Goal: Book appointment/travel/reservation

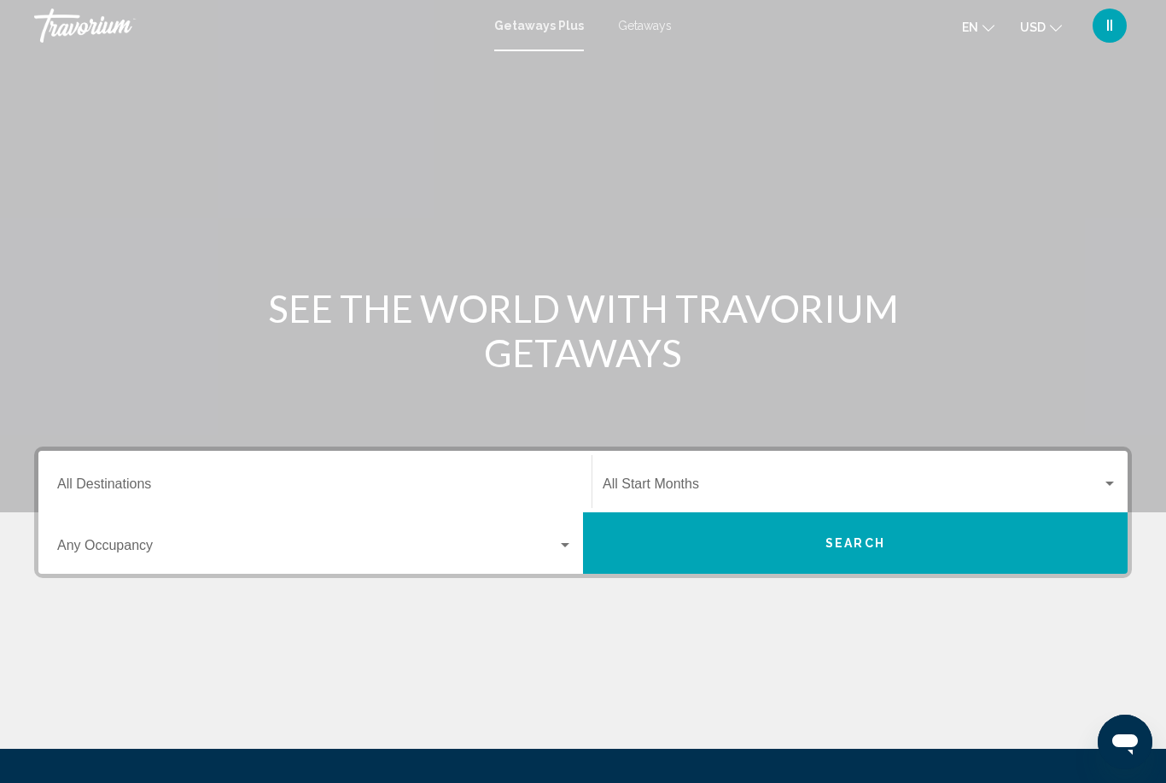
click at [633, 31] on span "Getaways" at bounding box center [645, 26] width 54 height 14
click at [280, 475] on div "Destination All Destinations" at bounding box center [315, 482] width 516 height 54
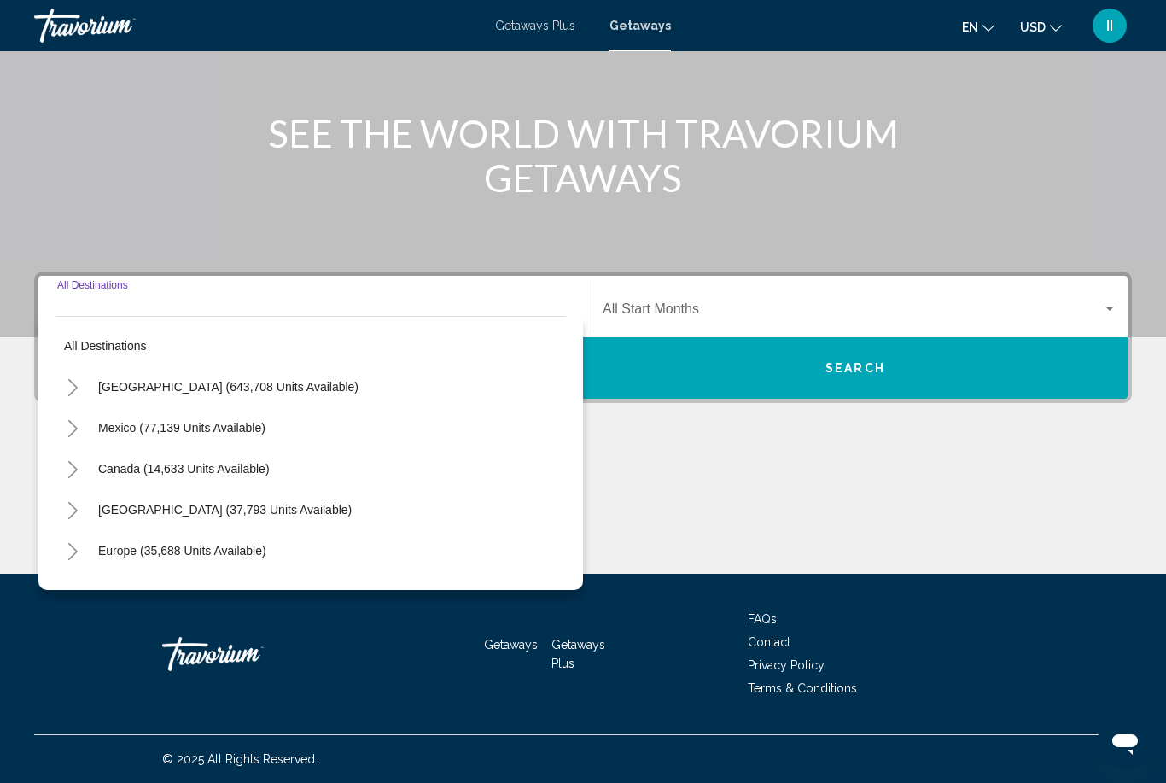
click at [67, 397] on button "Toggle United States (643,708 units available)" at bounding box center [72, 387] width 34 height 34
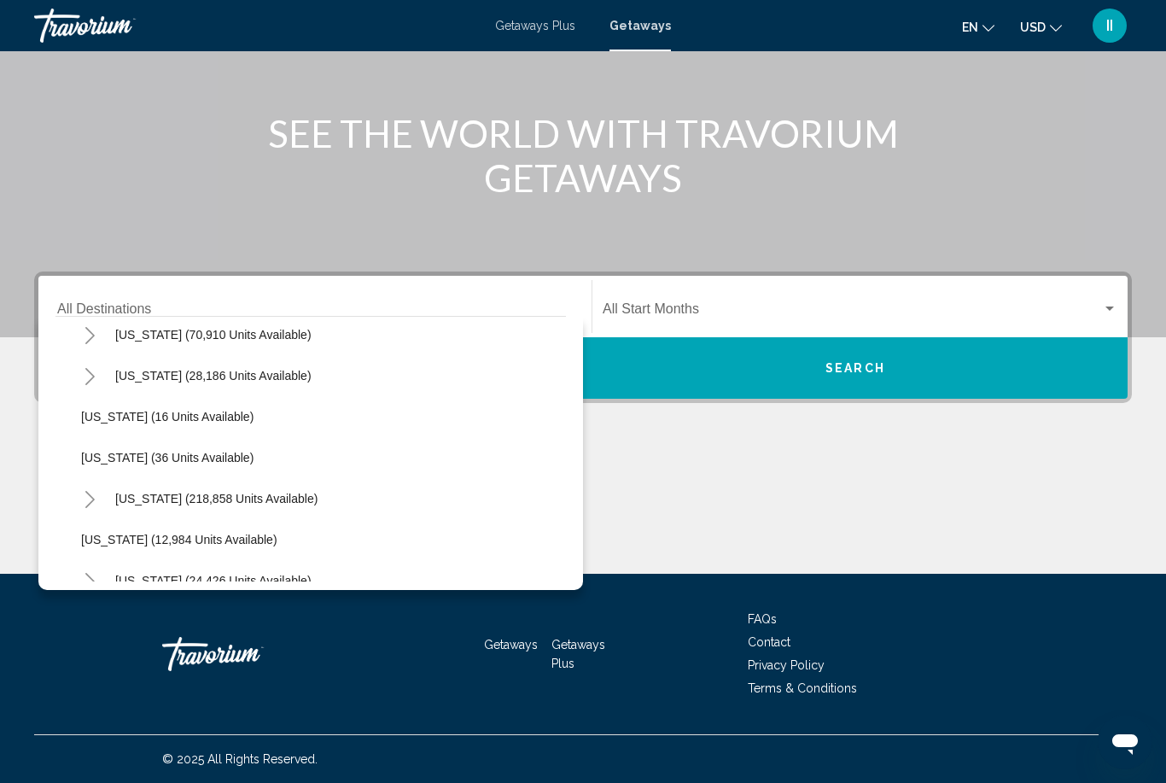
scroll to position [93, 0]
click at [90, 461] on icon "Toggle California (70,910 units available)" at bounding box center [90, 458] width 13 height 17
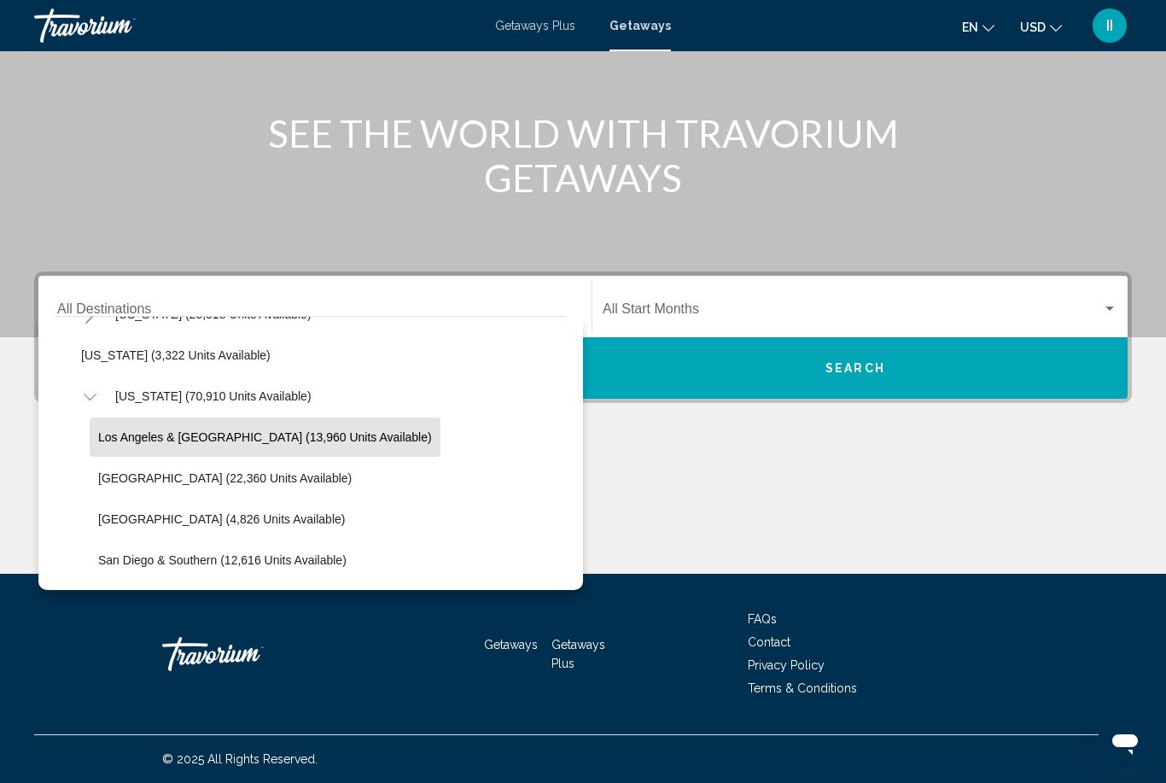
scroll to position [178, 0]
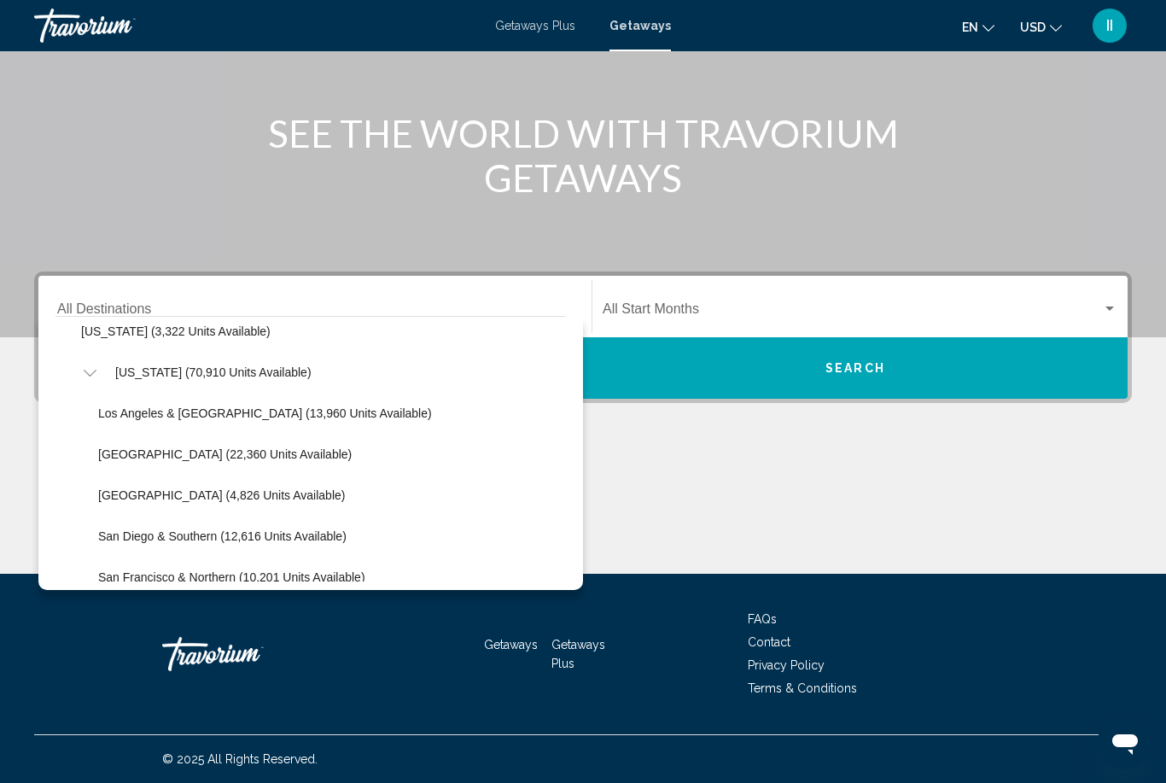
click at [148, 461] on button "Lake Tahoe (22,360 units available)" at bounding box center [225, 454] width 271 height 39
type input "**********"
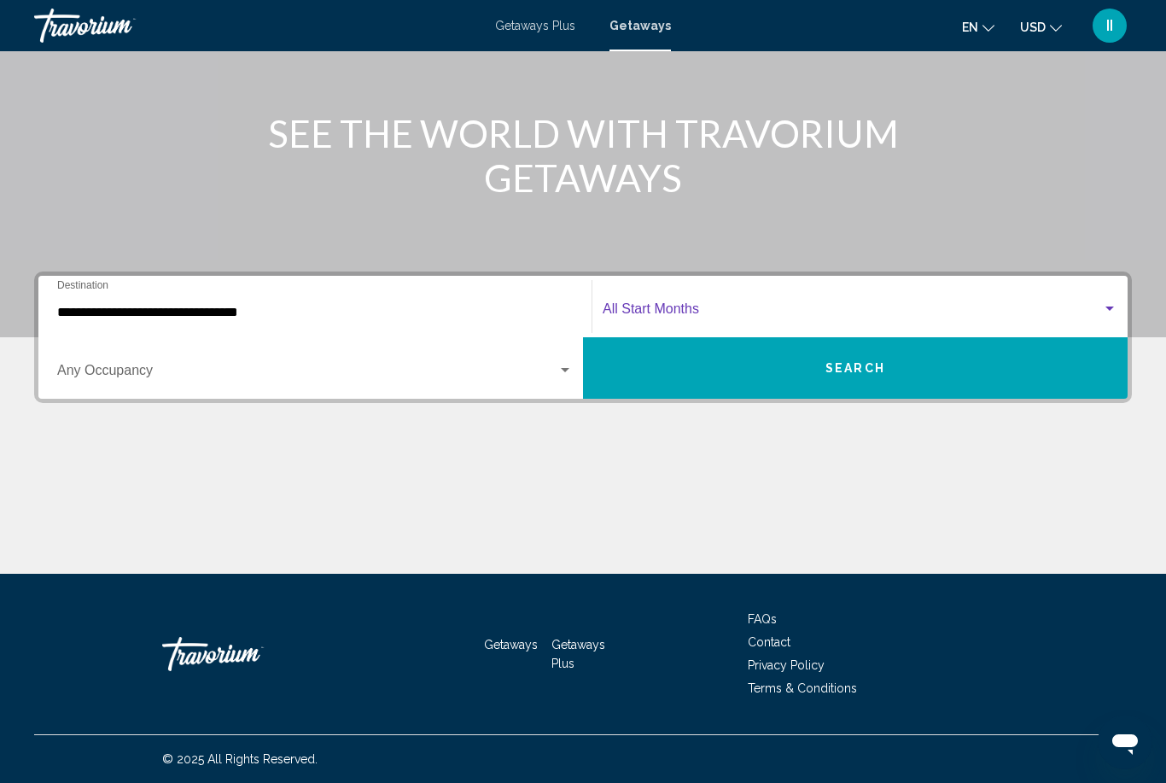
click at [746, 316] on span "Search widget" at bounding box center [852, 312] width 499 height 15
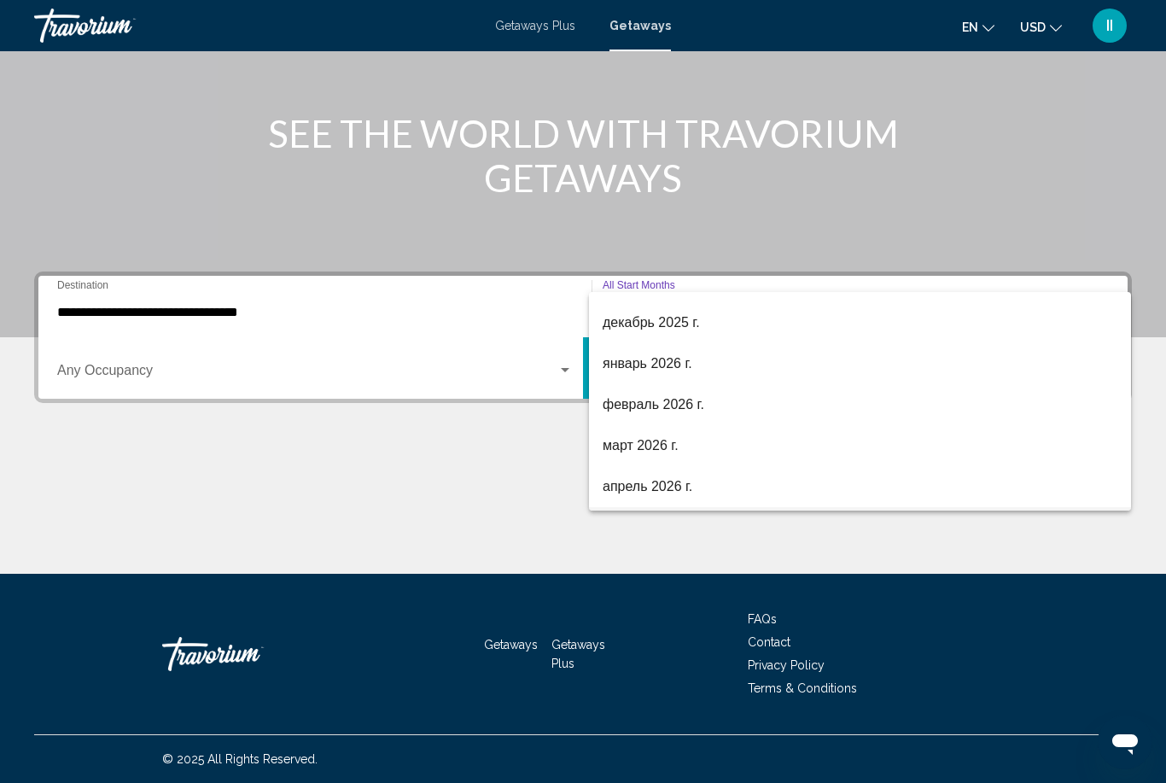
scroll to position [194, 0]
click at [647, 373] on span "январь 2026 г." at bounding box center [860, 364] width 515 height 41
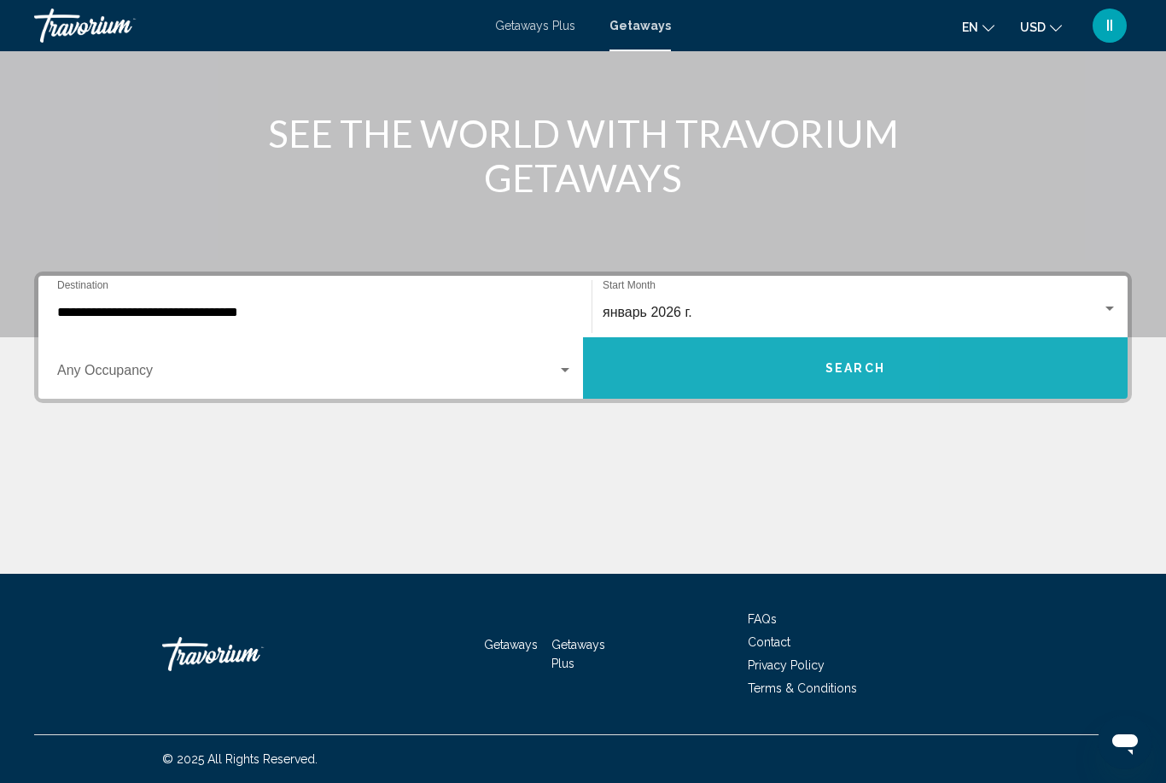
click at [709, 376] on button "Search" at bounding box center [855, 367] width 545 height 61
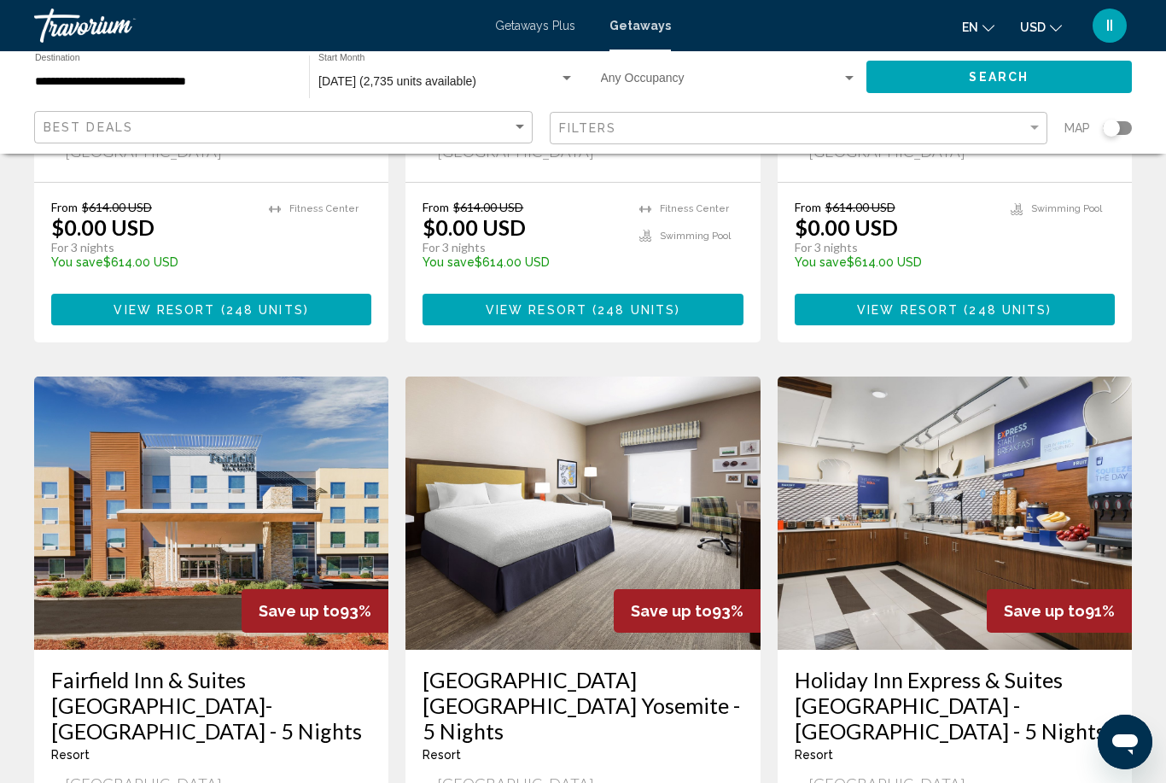
scroll to position [579, 0]
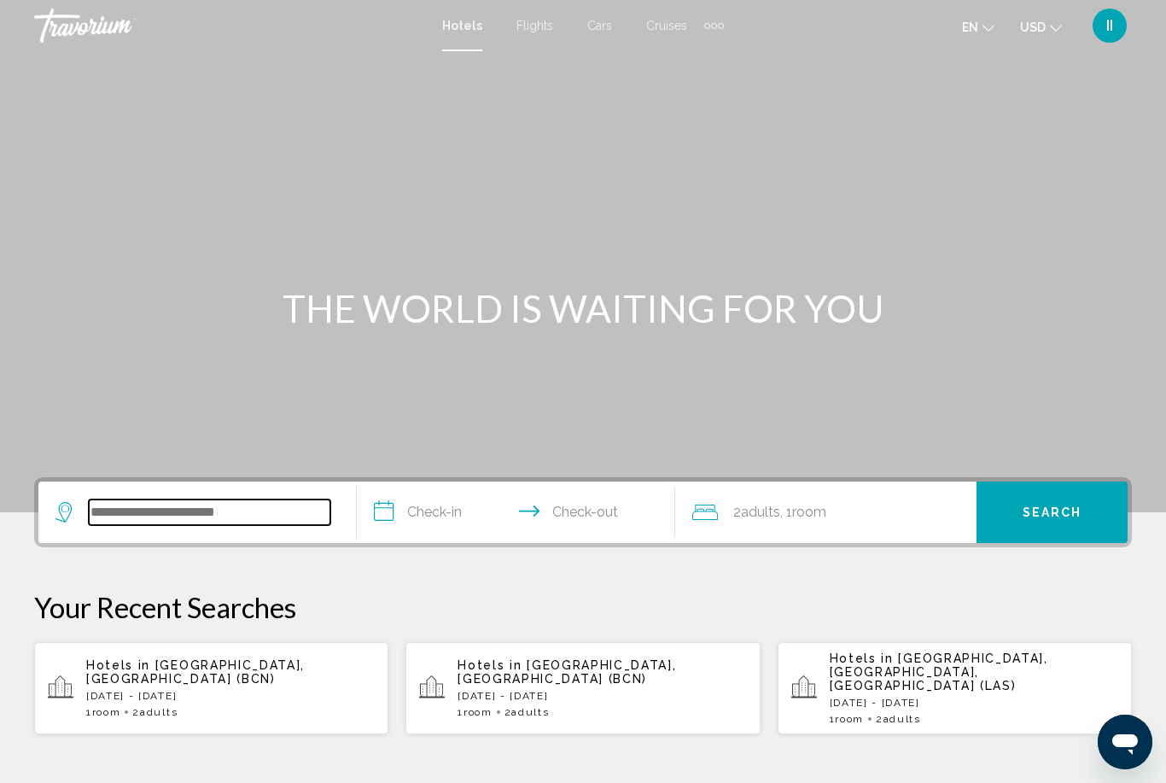
drag, startPoint x: 156, startPoint y: 507, endPoint x: 156, endPoint y: 477, distance: 29.9
click at [156, 507] on input "Search widget" at bounding box center [210, 512] width 242 height 26
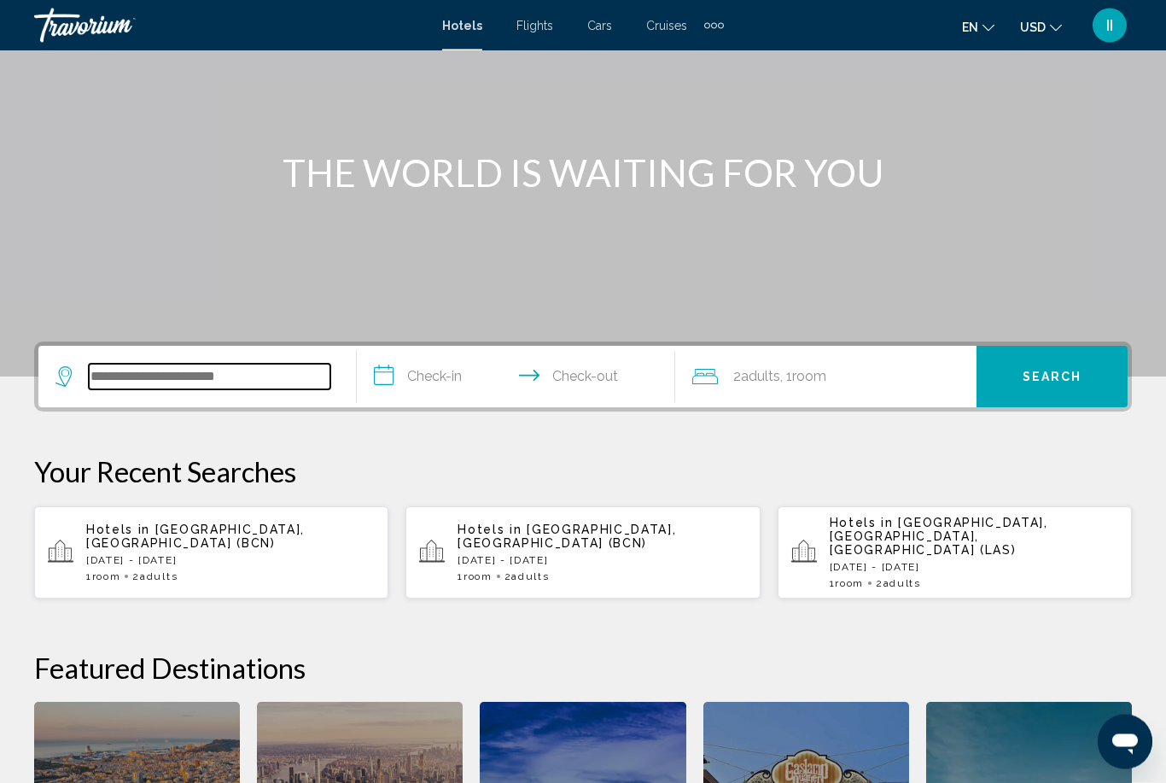
scroll to position [422, 0]
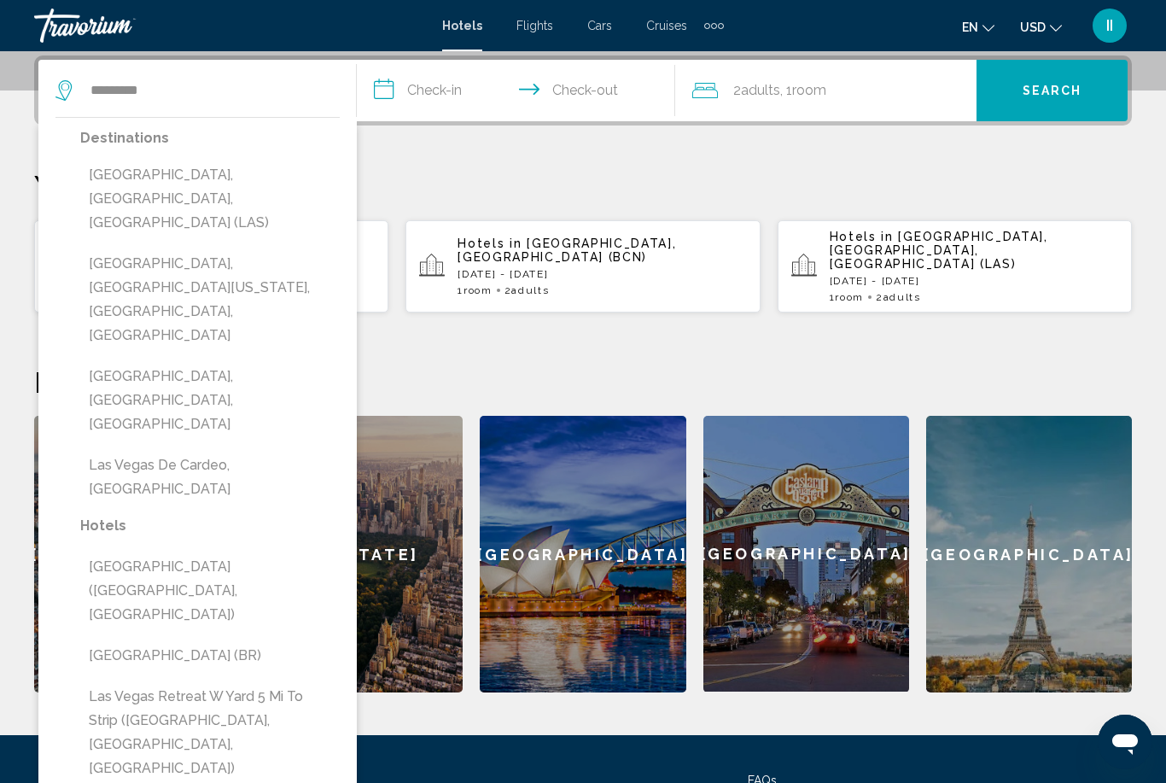
drag, startPoint x: 156, startPoint y: 477, endPoint x: -1, endPoint y: -423, distance: 913.4
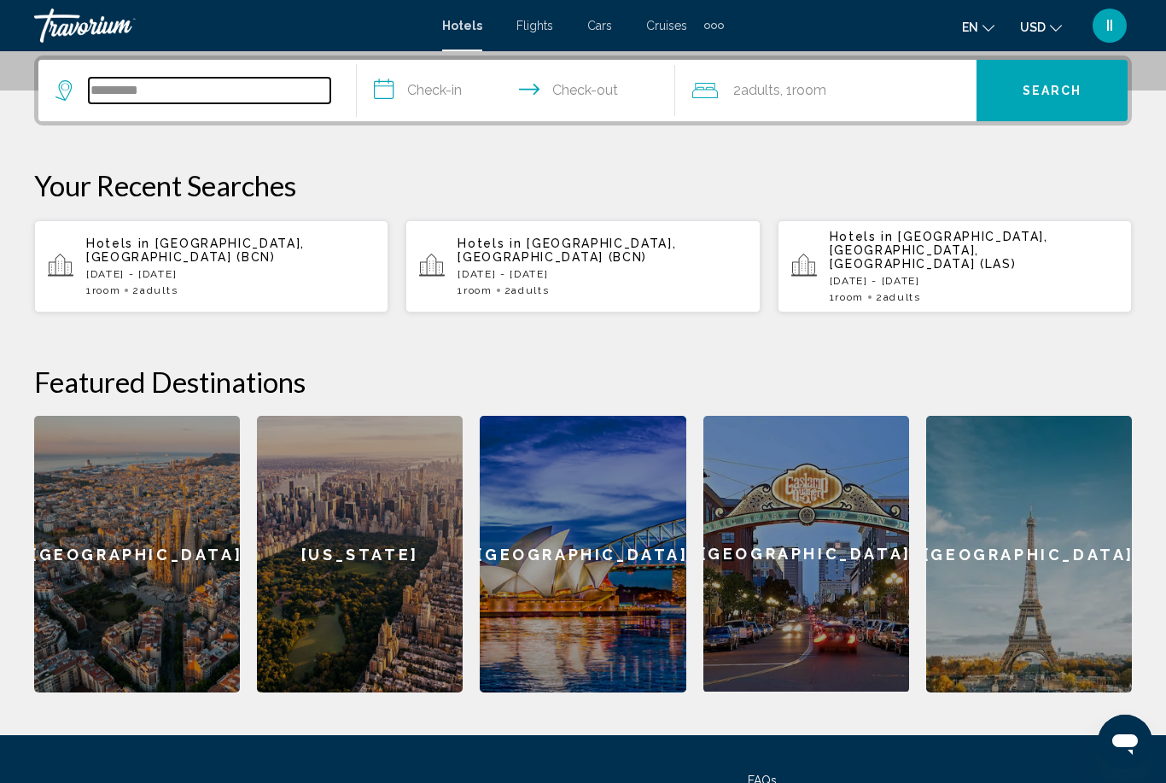
click at [210, 90] on input "*********" at bounding box center [210, 91] width 242 height 26
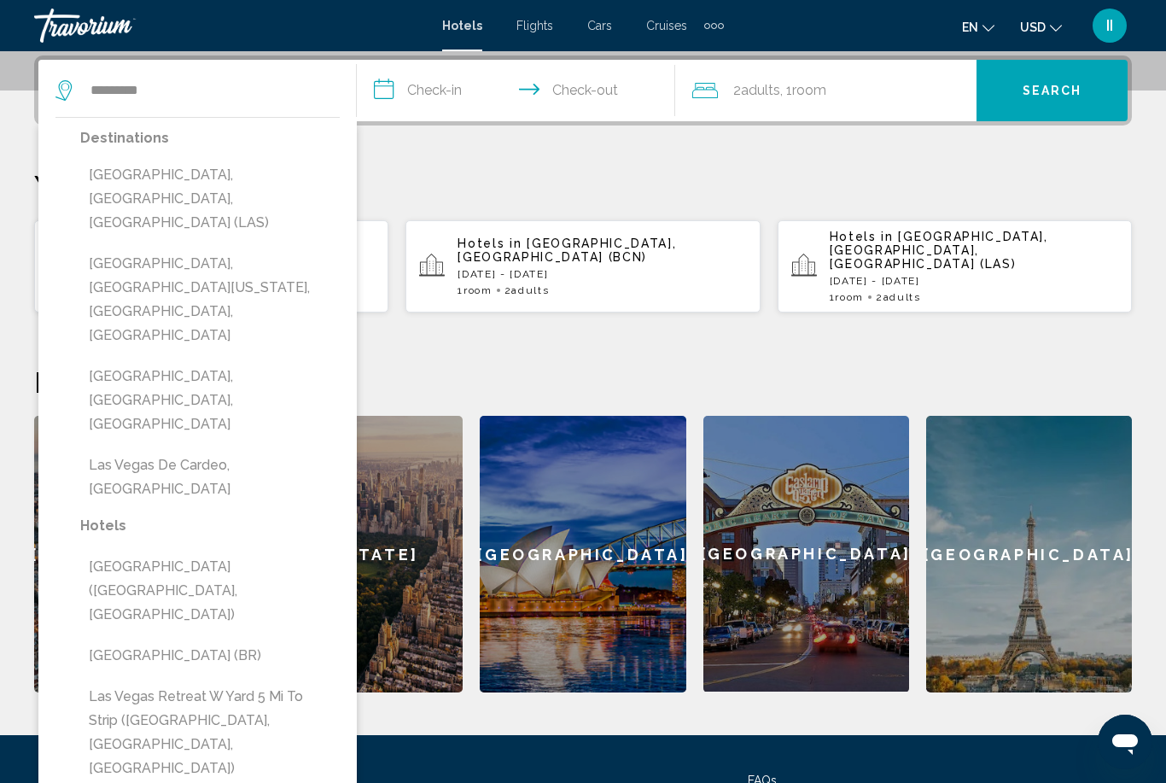
drag, startPoint x: 210, startPoint y: 90, endPoint x: -1, endPoint y: -423, distance: 553.9
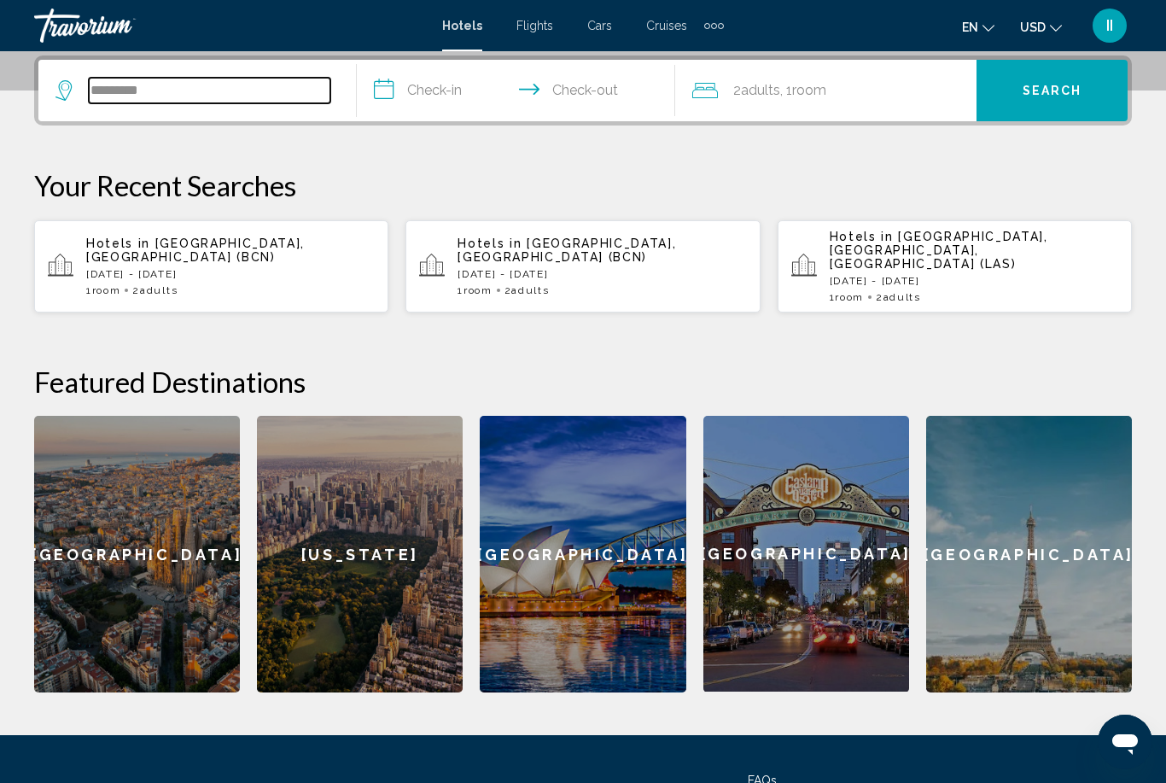
click at [186, 95] on input "*********" at bounding box center [210, 91] width 242 height 26
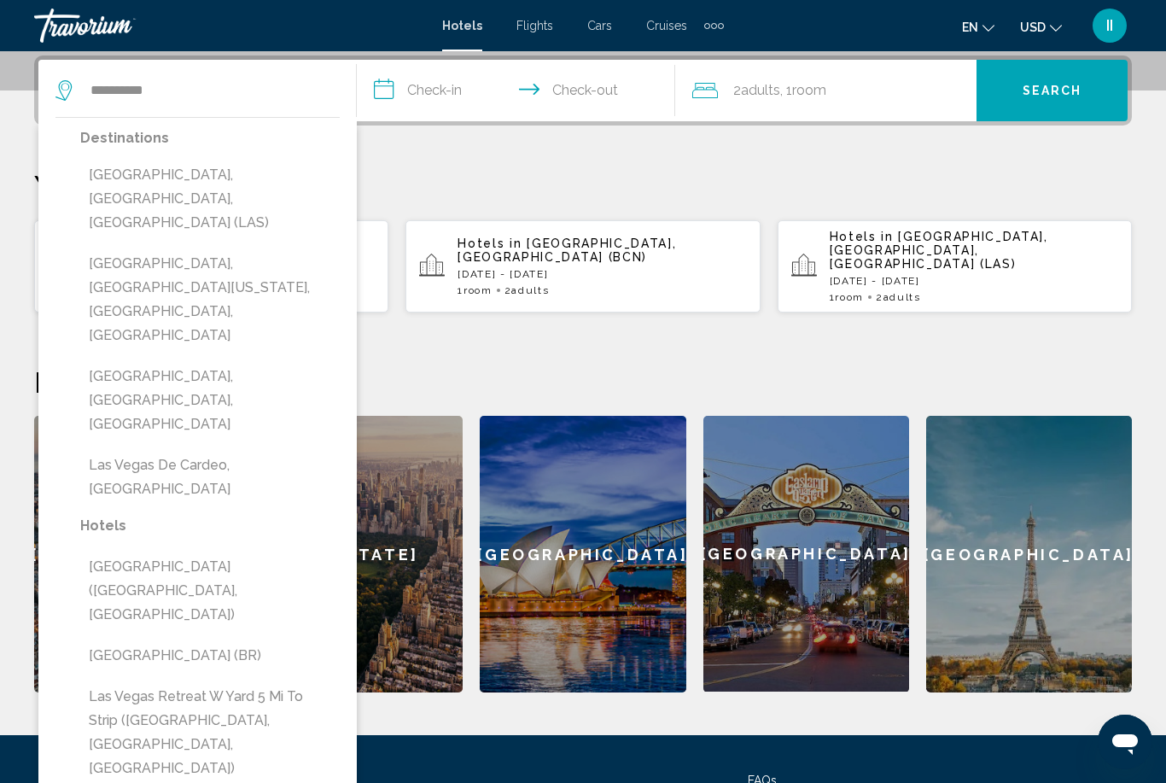
click at [156, 184] on button "[GEOGRAPHIC_DATA], [GEOGRAPHIC_DATA], [GEOGRAPHIC_DATA] (LAS)" at bounding box center [210, 199] width 260 height 80
type input "**********"
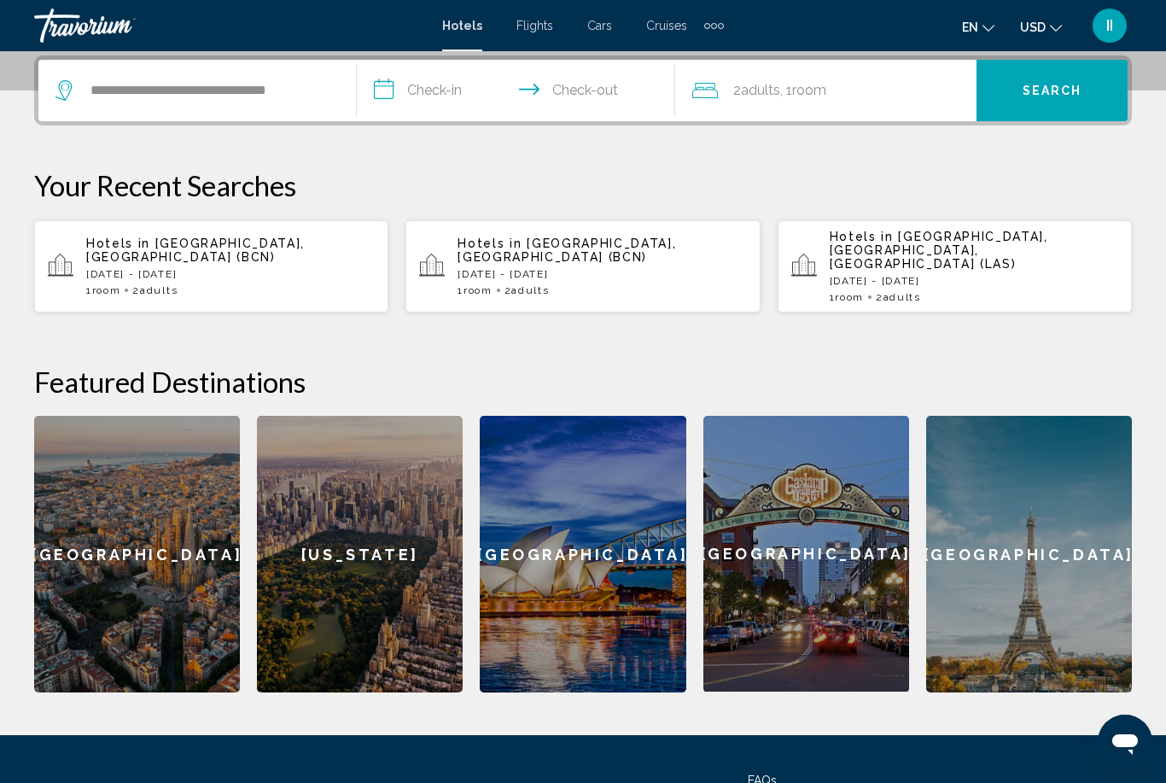
click at [423, 93] on input "**********" at bounding box center [519, 93] width 325 height 67
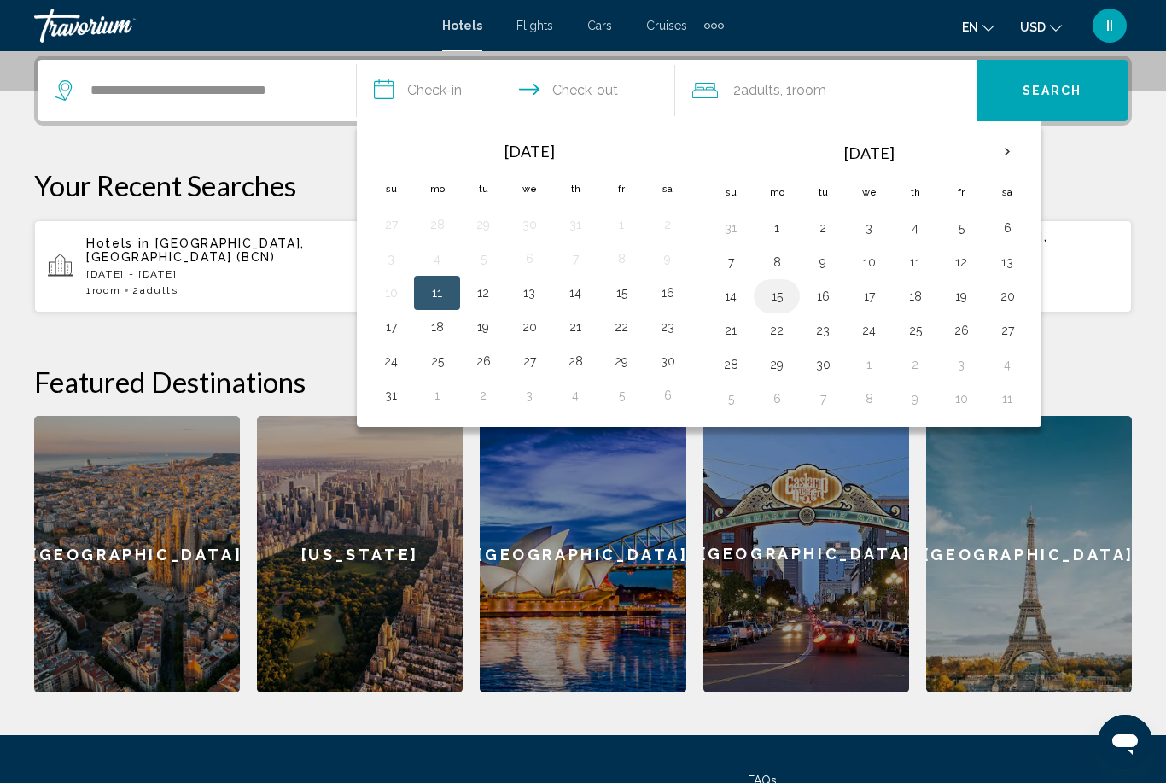
click at [783, 287] on button "15" at bounding box center [776, 296] width 27 height 24
click at [969, 300] on button "19" at bounding box center [961, 296] width 27 height 24
type input "**********"
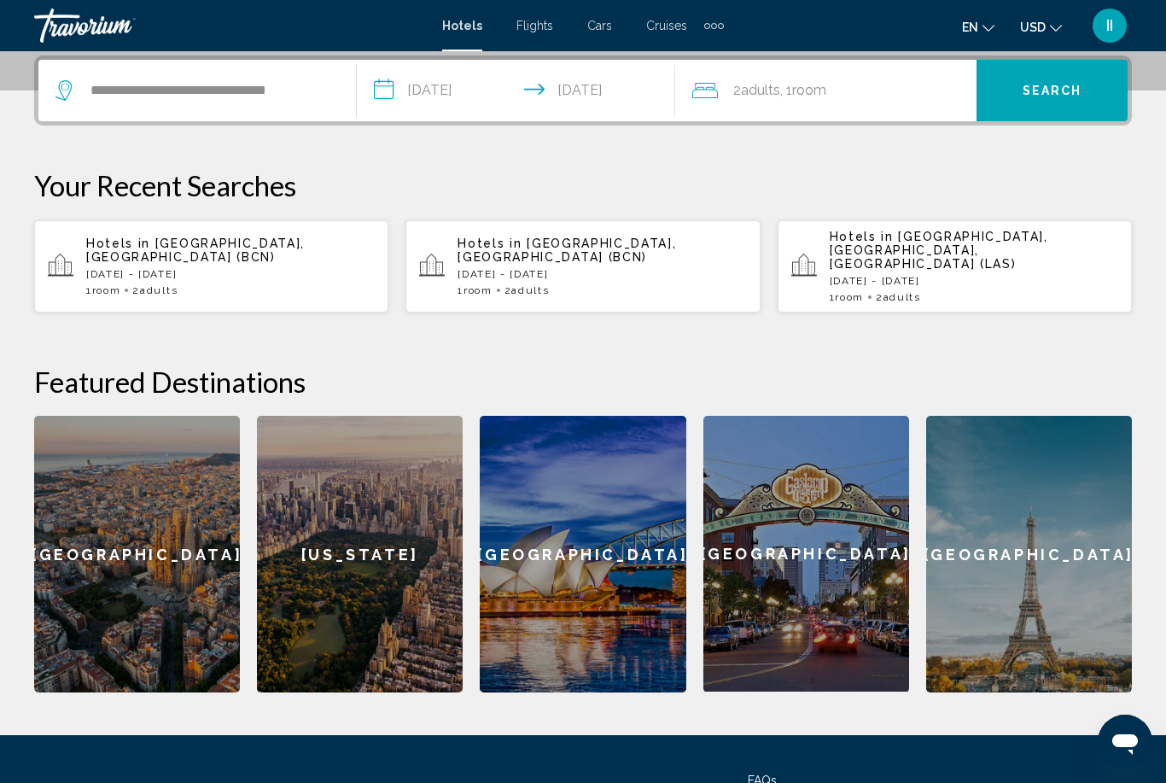
click at [1079, 105] on button "Search" at bounding box center [1052, 90] width 151 height 61
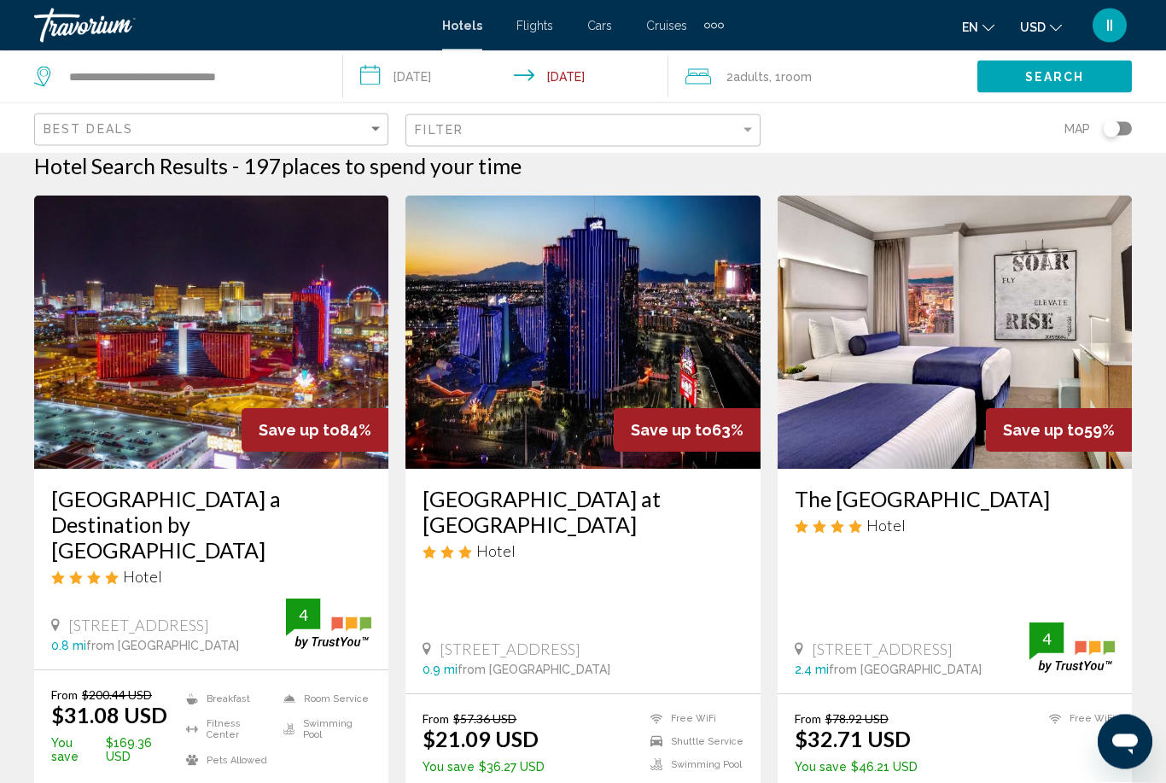
scroll to position [17, 0]
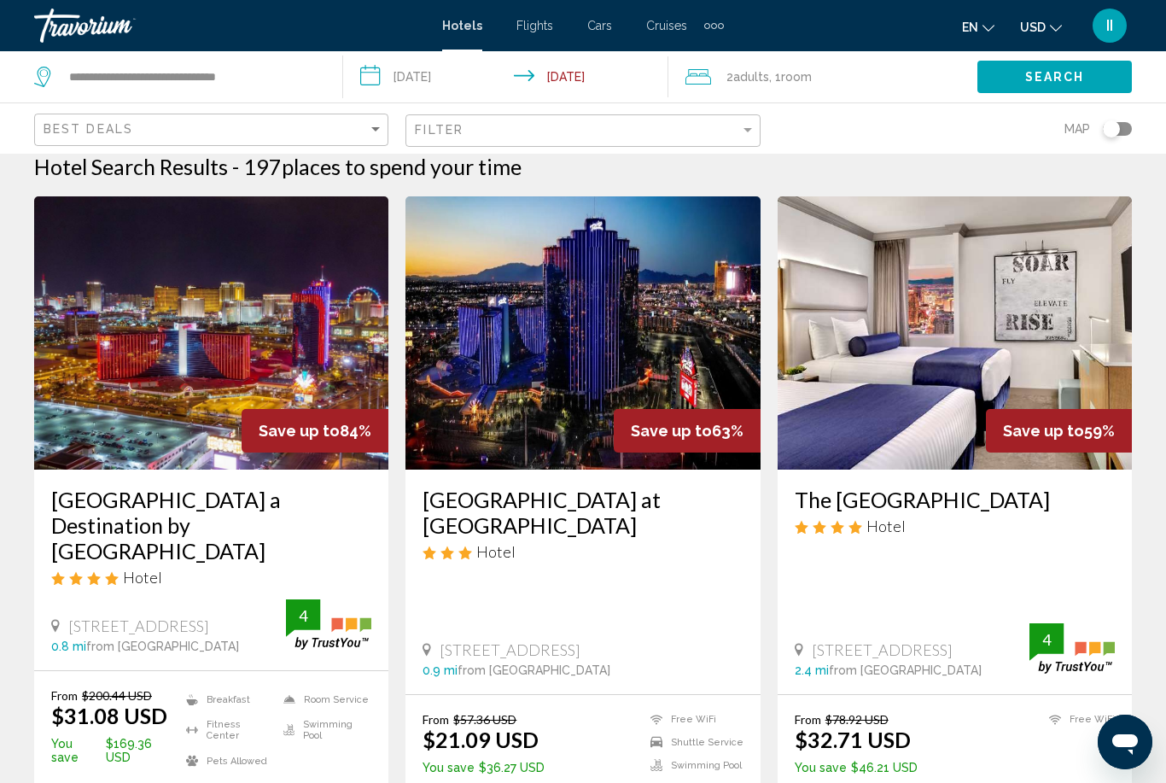
drag, startPoint x: 48, startPoint y: 481, endPoint x: 116, endPoint y: 526, distance: 81.9
click at [177, 526] on div "[GEOGRAPHIC_DATA] a Destination by [GEOGRAPHIC_DATA] Hotel [STREET_ADDRESS] 0.8…" at bounding box center [211, 570] width 354 height 201
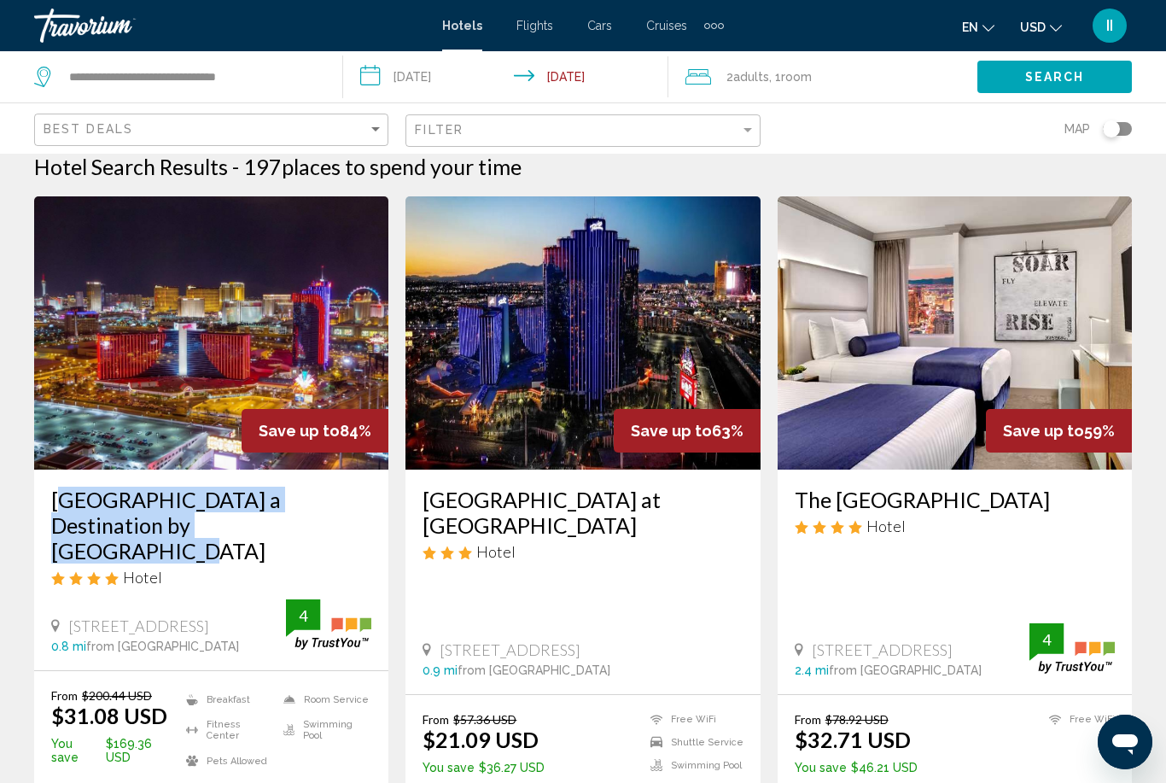
drag, startPoint x: 41, startPoint y: 490, endPoint x: 198, endPoint y: 518, distance: 159.6
click at [198, 518] on div "[GEOGRAPHIC_DATA] a Destination by [GEOGRAPHIC_DATA] Hotel [STREET_ADDRESS] 0.8…" at bounding box center [211, 570] width 354 height 201
copy h3 "[GEOGRAPHIC_DATA] a Destination by [GEOGRAPHIC_DATA]"
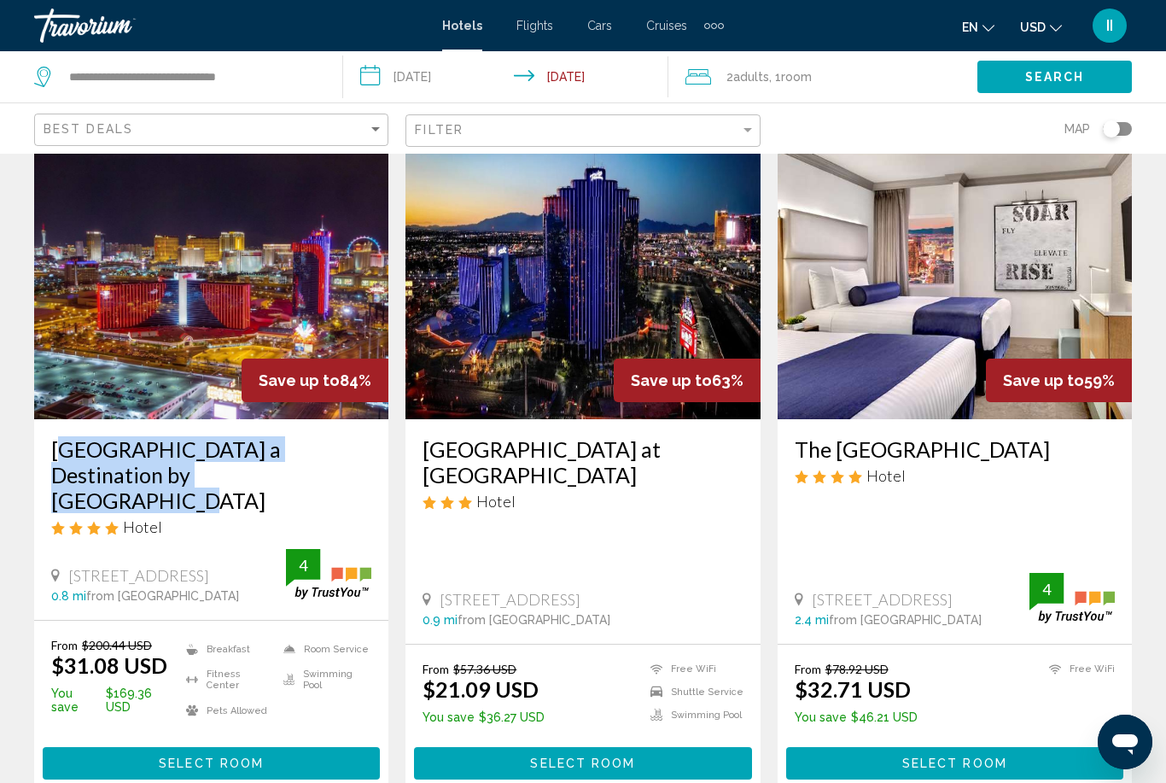
scroll to position [72, 0]
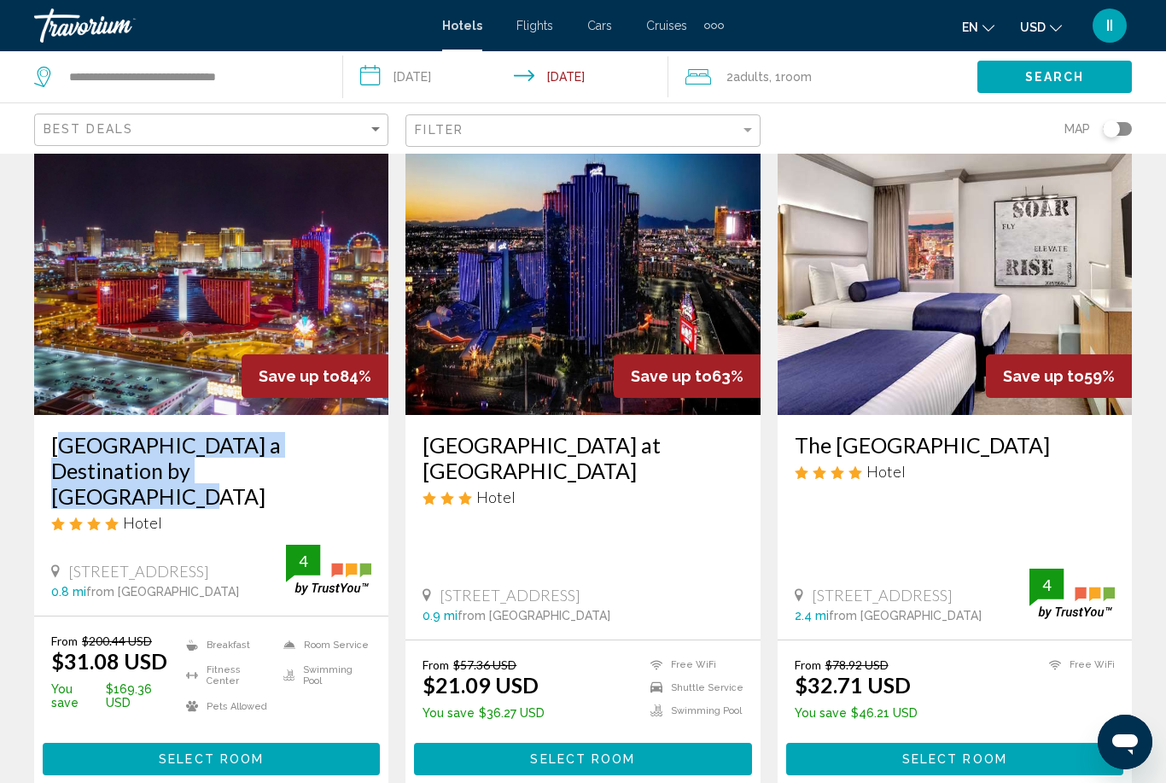
click at [720, 18] on div "Extra navigation items" at bounding box center [714, 26] width 20 height 26
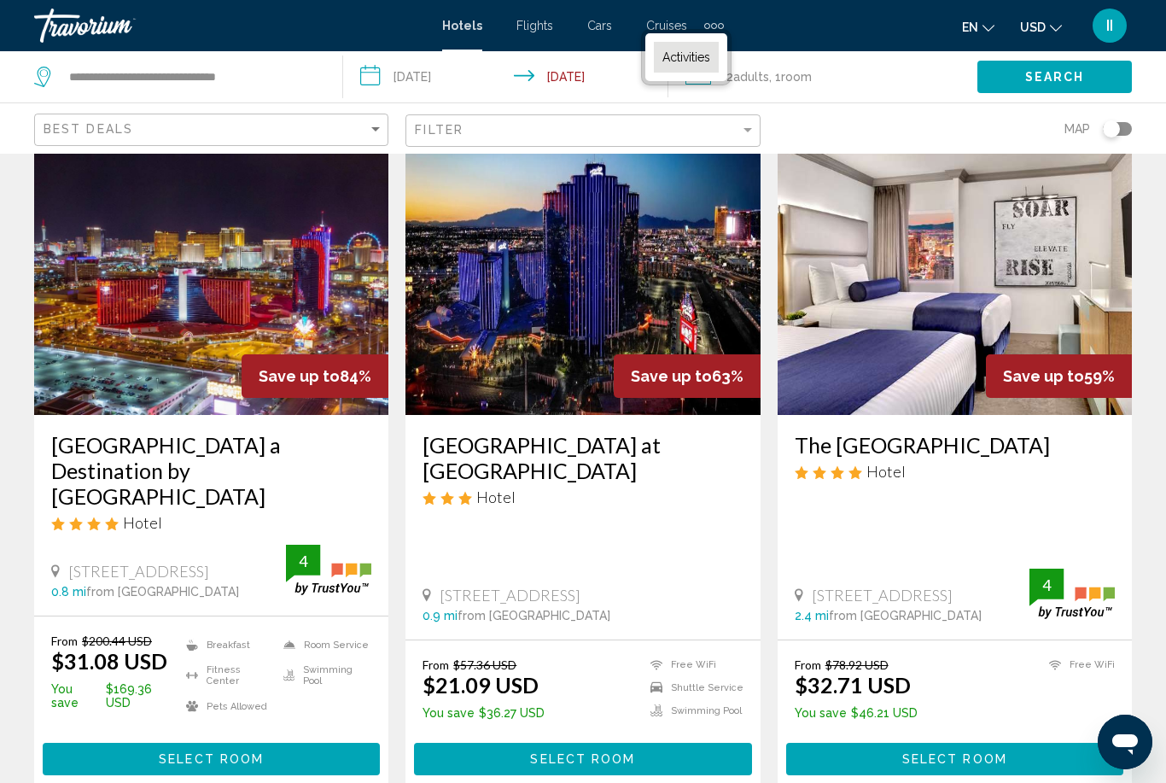
click at [691, 61] on span "Activities" at bounding box center [686, 57] width 48 height 14
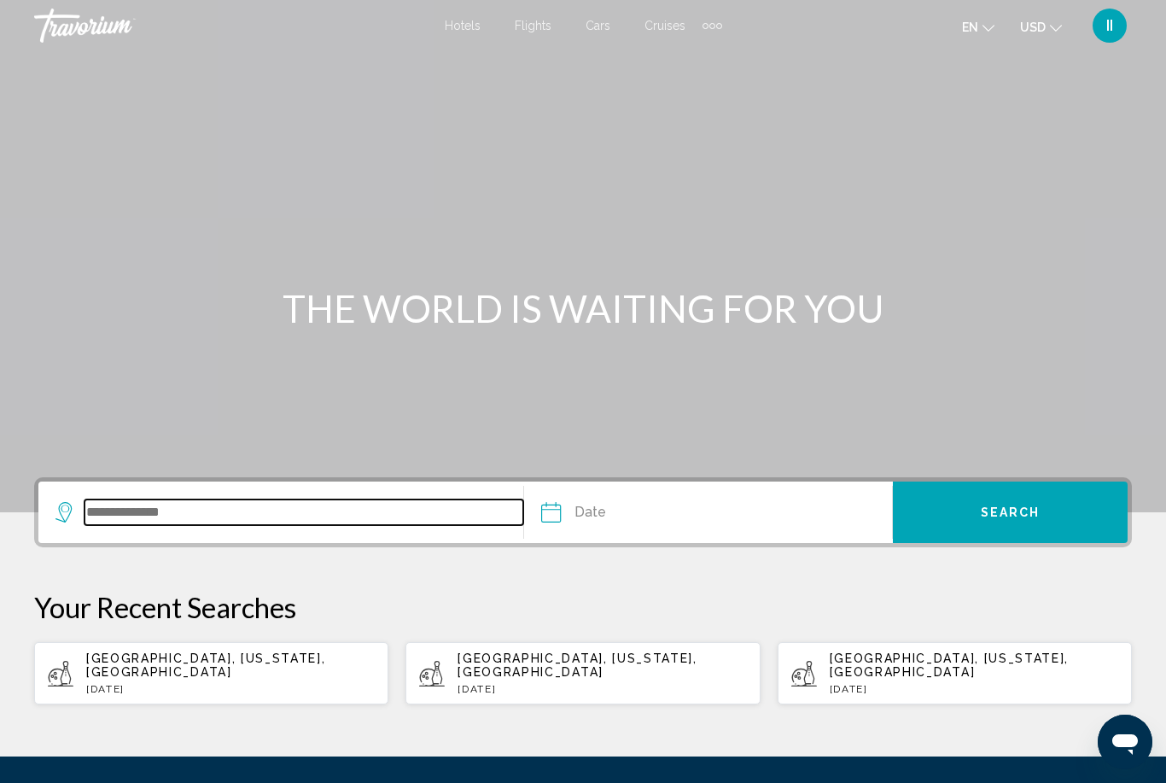
drag, startPoint x: 226, startPoint y: 516, endPoint x: 226, endPoint y: 440, distance: 76.0
click at [226, 516] on input "Search widget" at bounding box center [304, 512] width 439 height 26
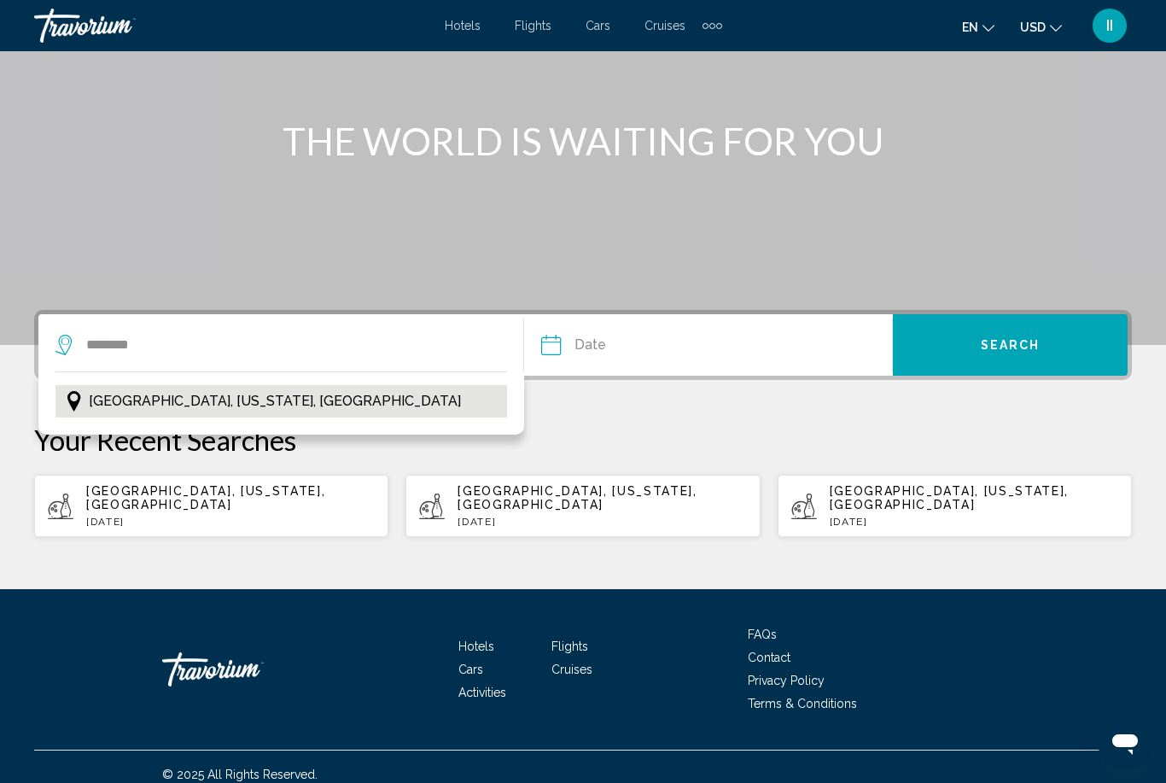
click at [173, 400] on span "[GEOGRAPHIC_DATA], [US_STATE], [GEOGRAPHIC_DATA]" at bounding box center [275, 401] width 372 height 24
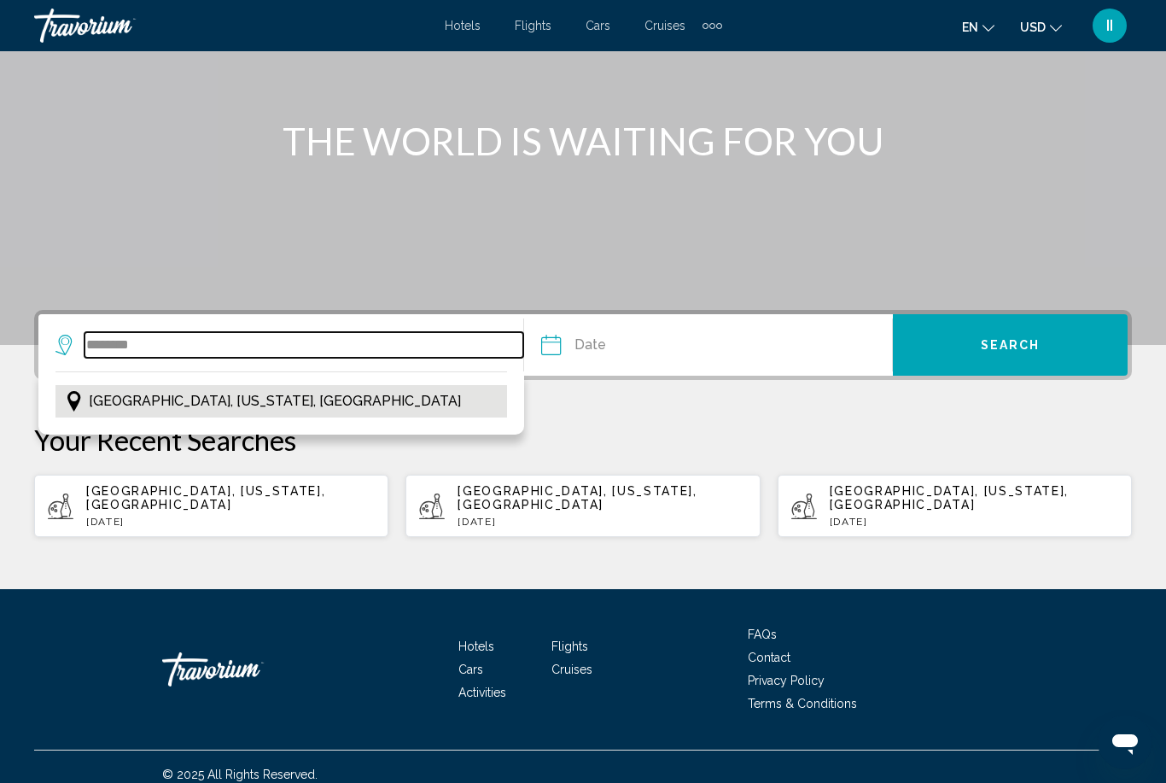
type input "**********"
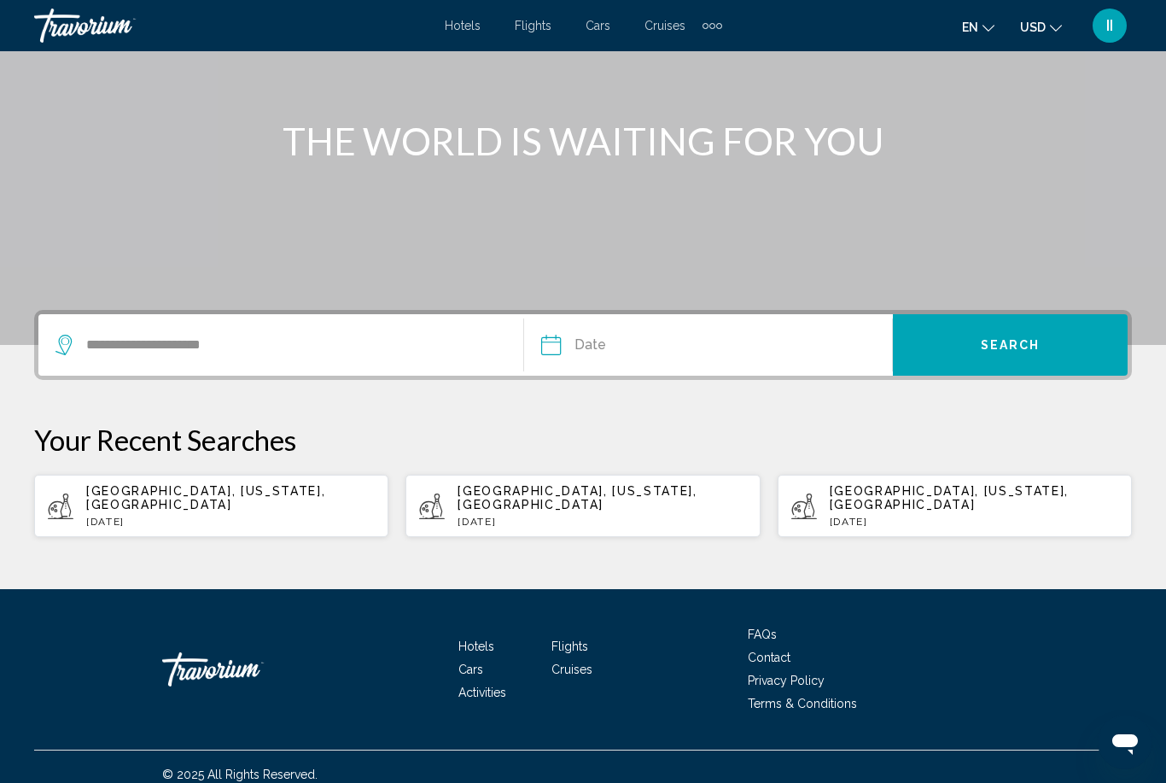
click at [604, 347] on input "Date" at bounding box center [628, 347] width 183 height 67
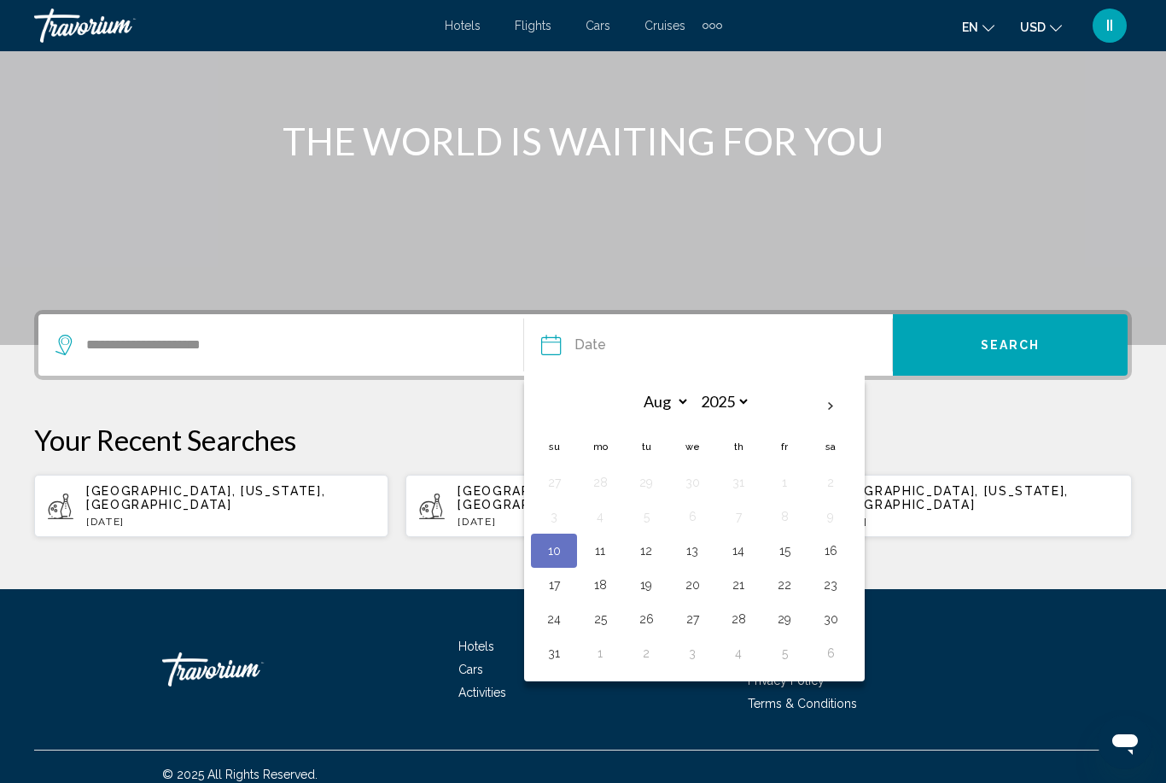
click at [747, 615] on button "28" at bounding box center [738, 619] width 27 height 24
type input "**********"
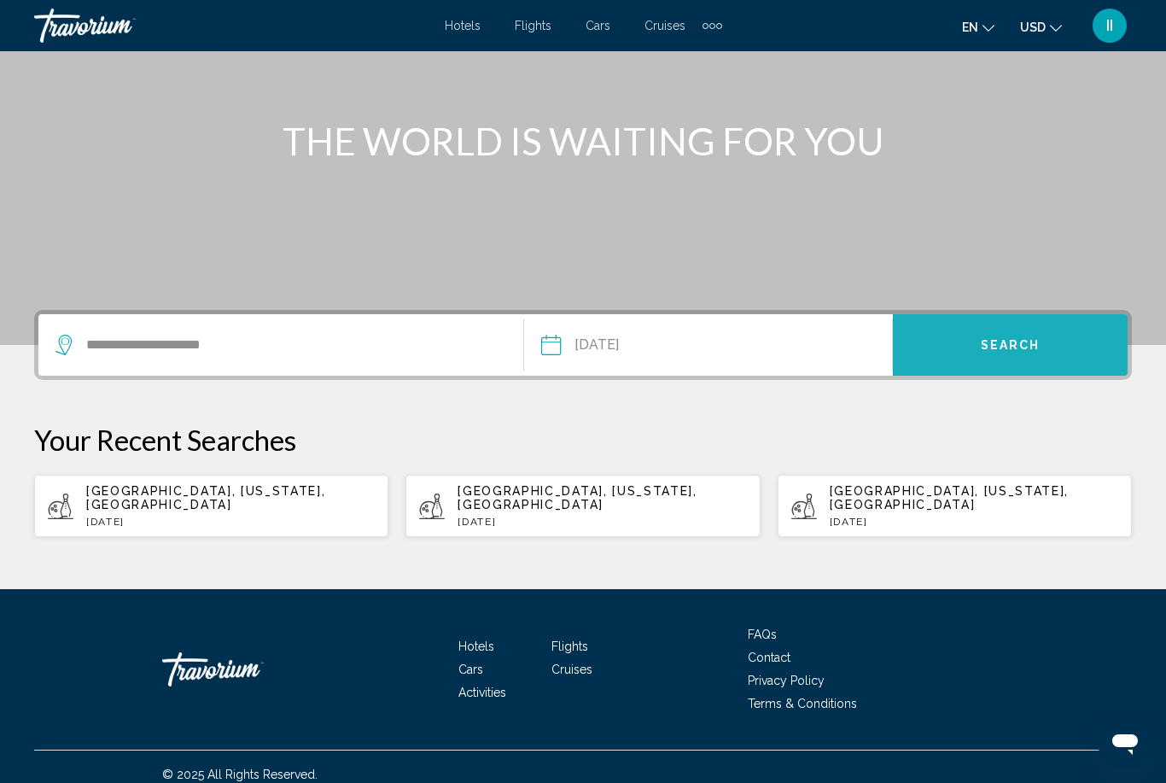
click at [1075, 334] on button "Search" at bounding box center [1010, 344] width 235 height 61
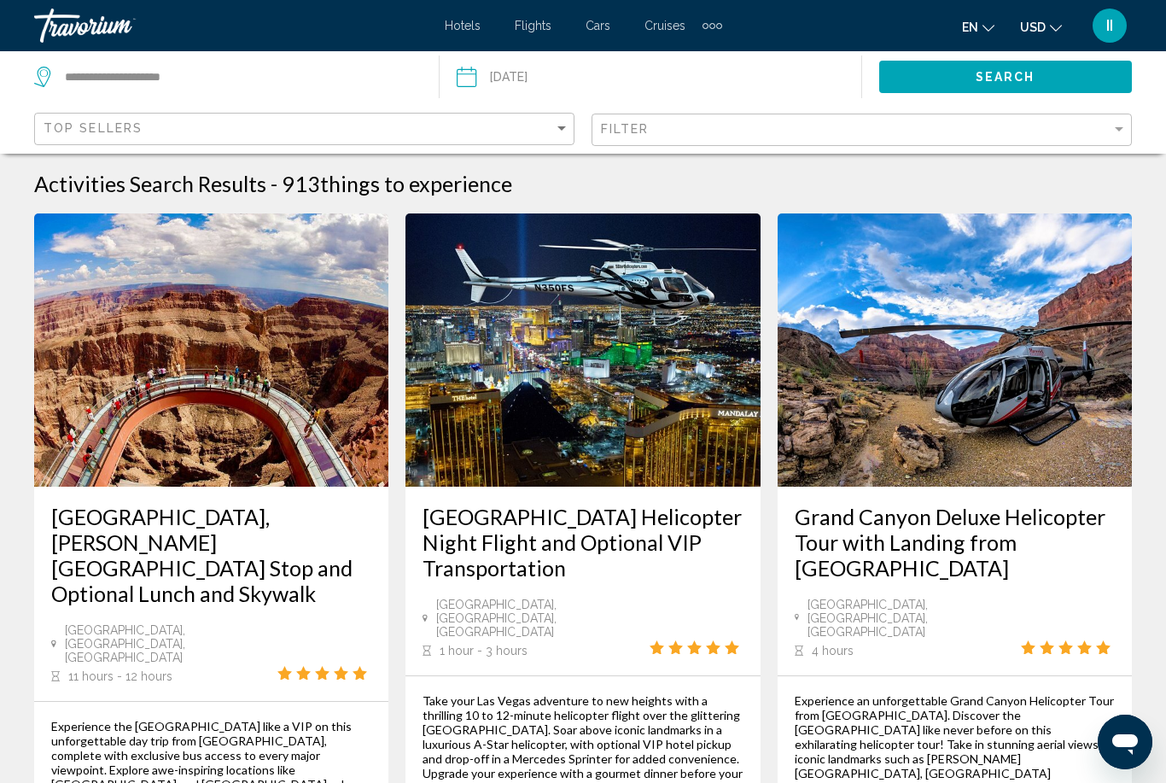
click at [294, 542] on h3 "[GEOGRAPHIC_DATA], [PERSON_NAME][GEOGRAPHIC_DATA] Stop and Optional Lunch and S…" at bounding box center [211, 555] width 320 height 102
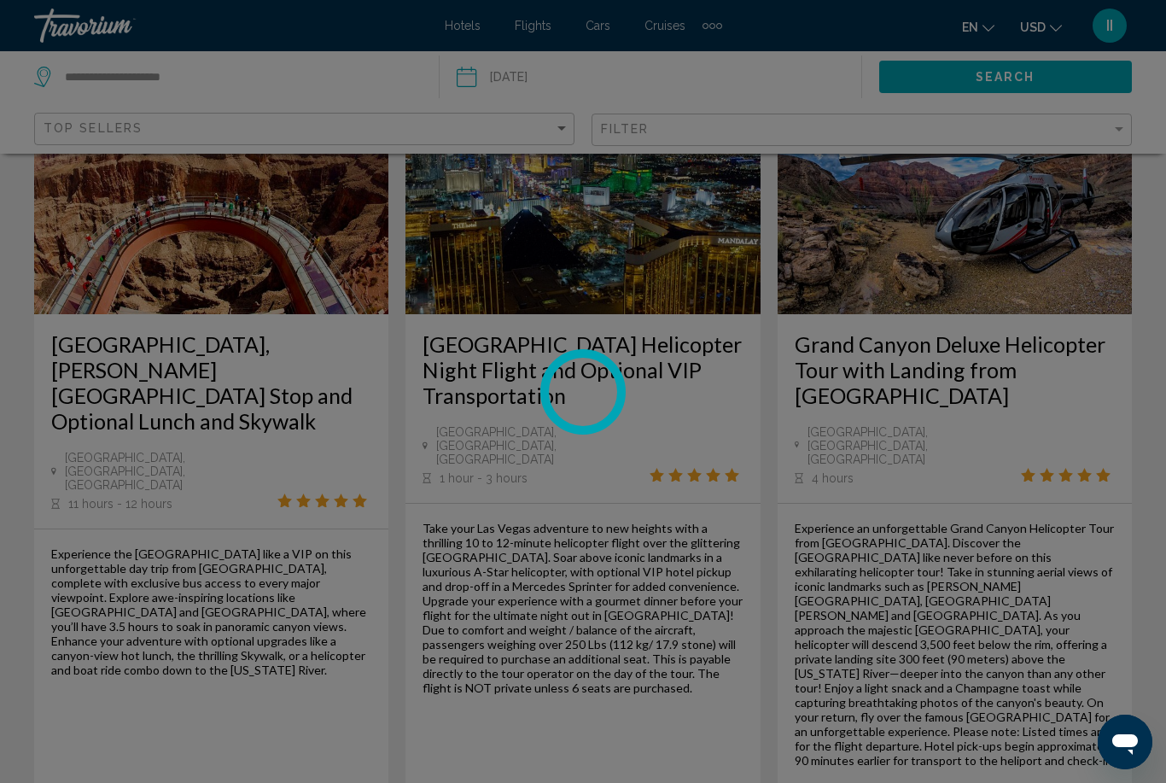
scroll to position [174, 0]
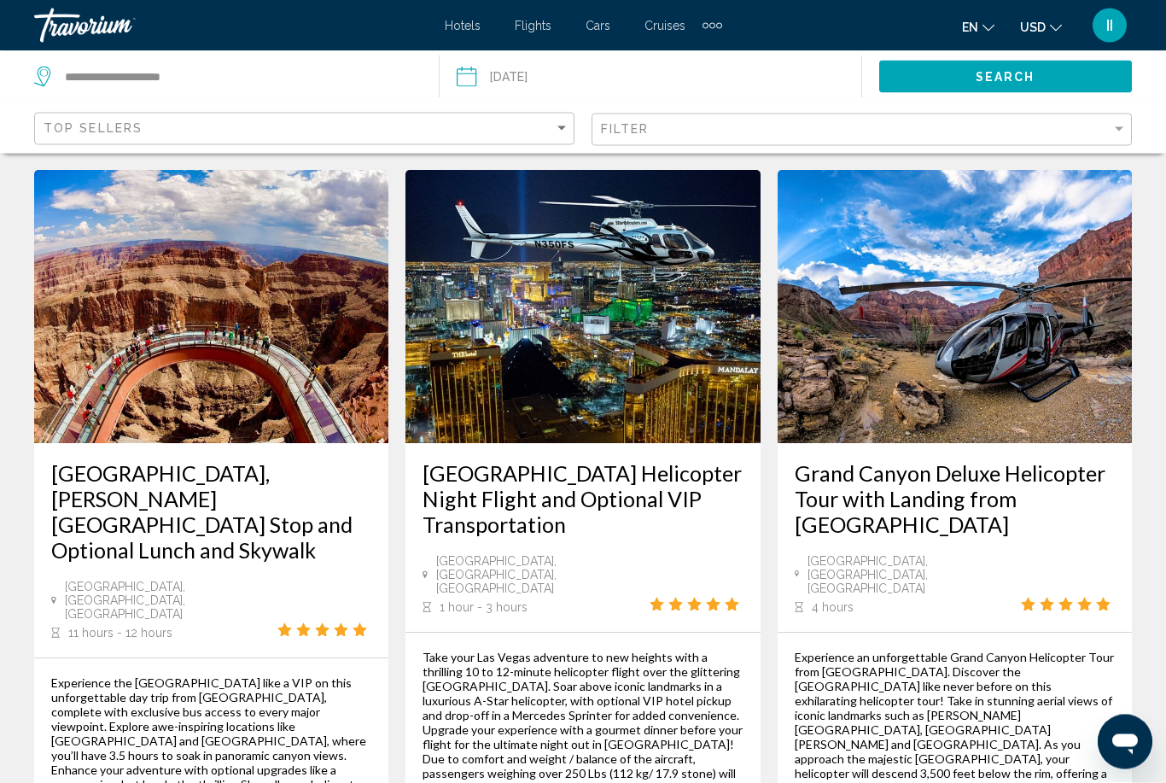
scroll to position [98, 0]
